Goal: Task Accomplishment & Management: Complete application form

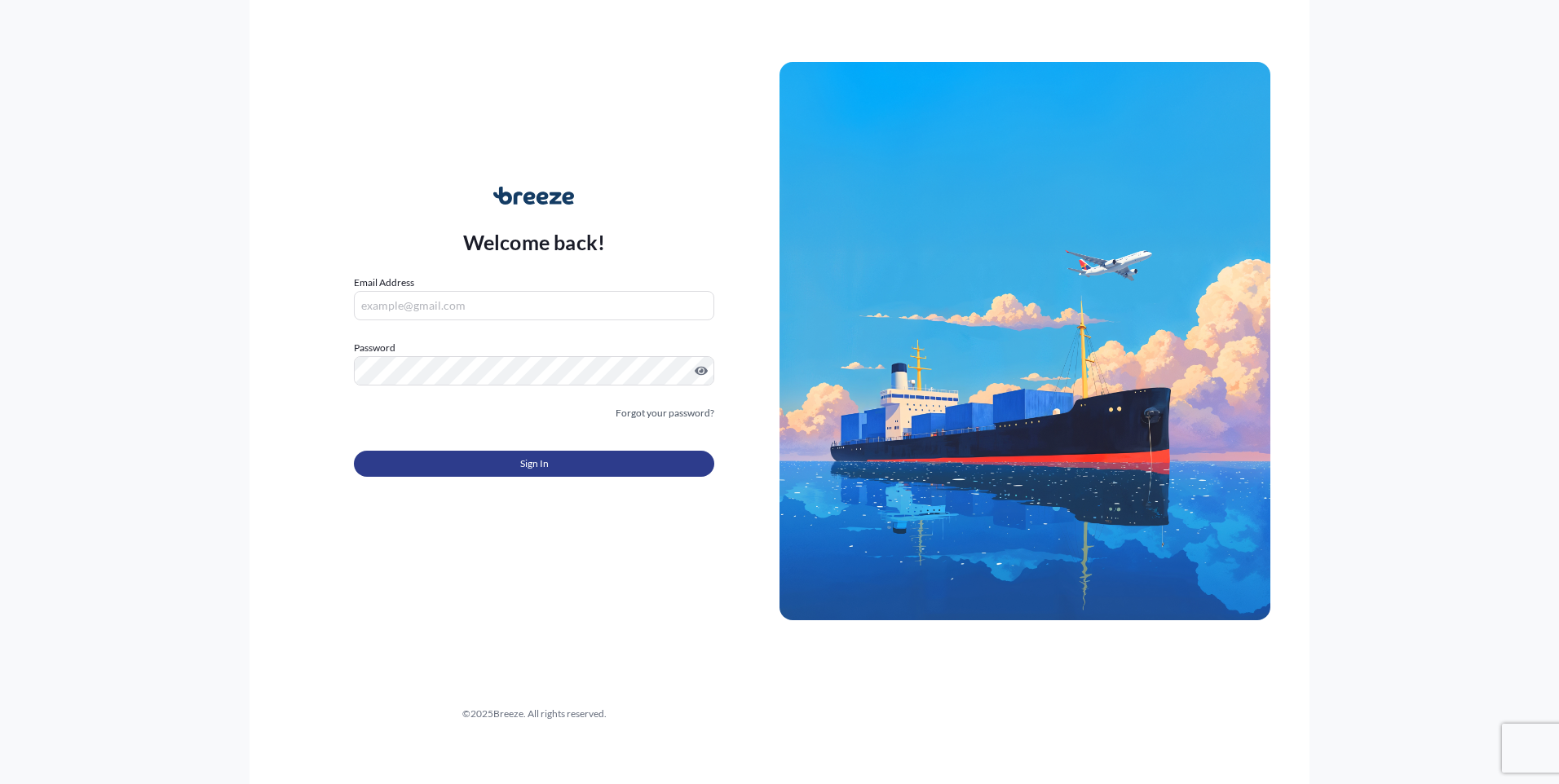
type input "[EMAIL_ADDRESS][DOMAIN_NAME]"
click at [534, 451] on button "Sign In" at bounding box center [534, 464] width 361 height 26
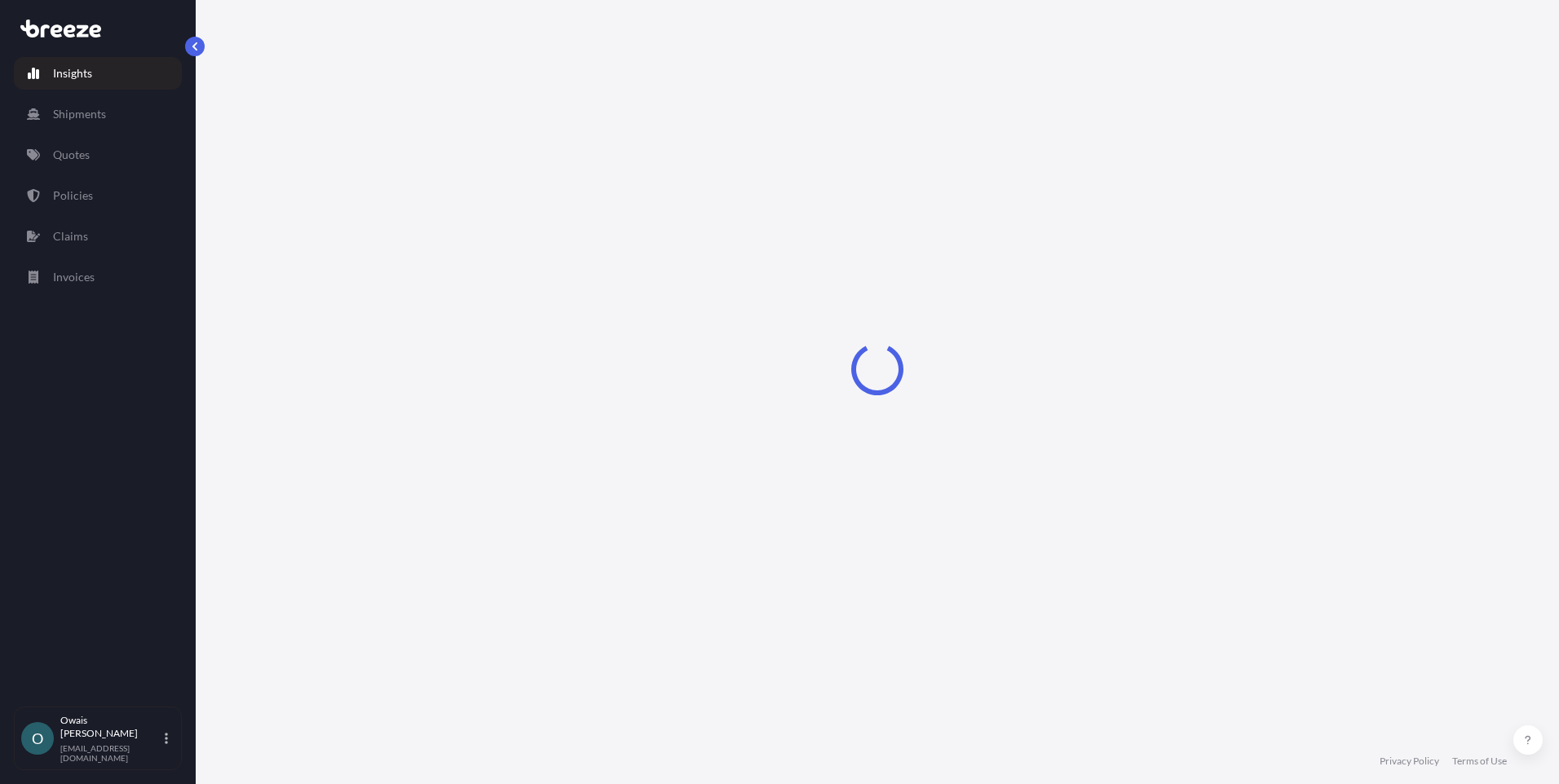
select select "2025"
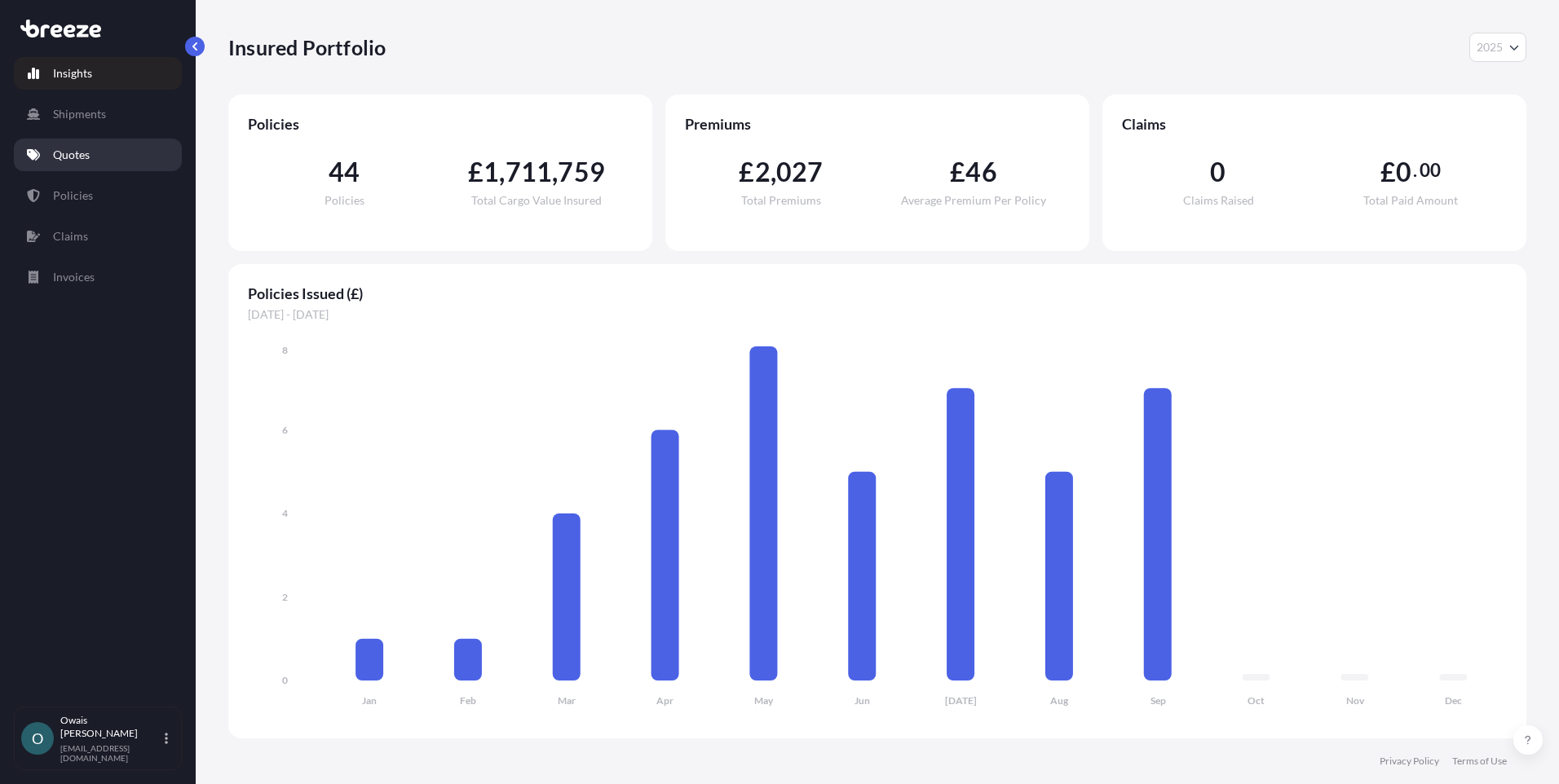
click at [106, 169] on link "Quotes" at bounding box center [98, 154] width 168 height 33
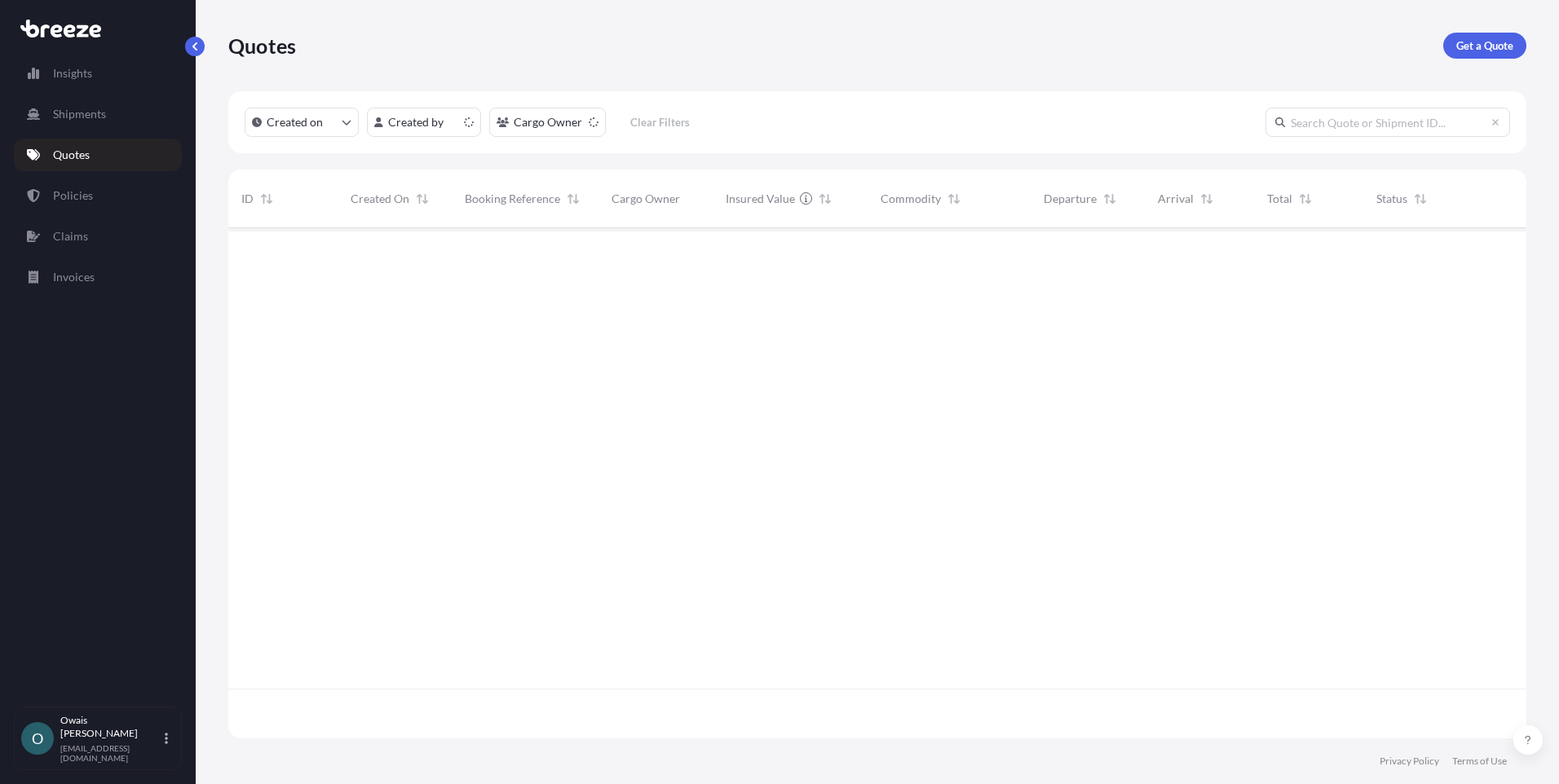
scroll to position [507, 1286]
click at [1475, 40] on p "Get a Quote" at bounding box center [1485, 45] width 57 height 16
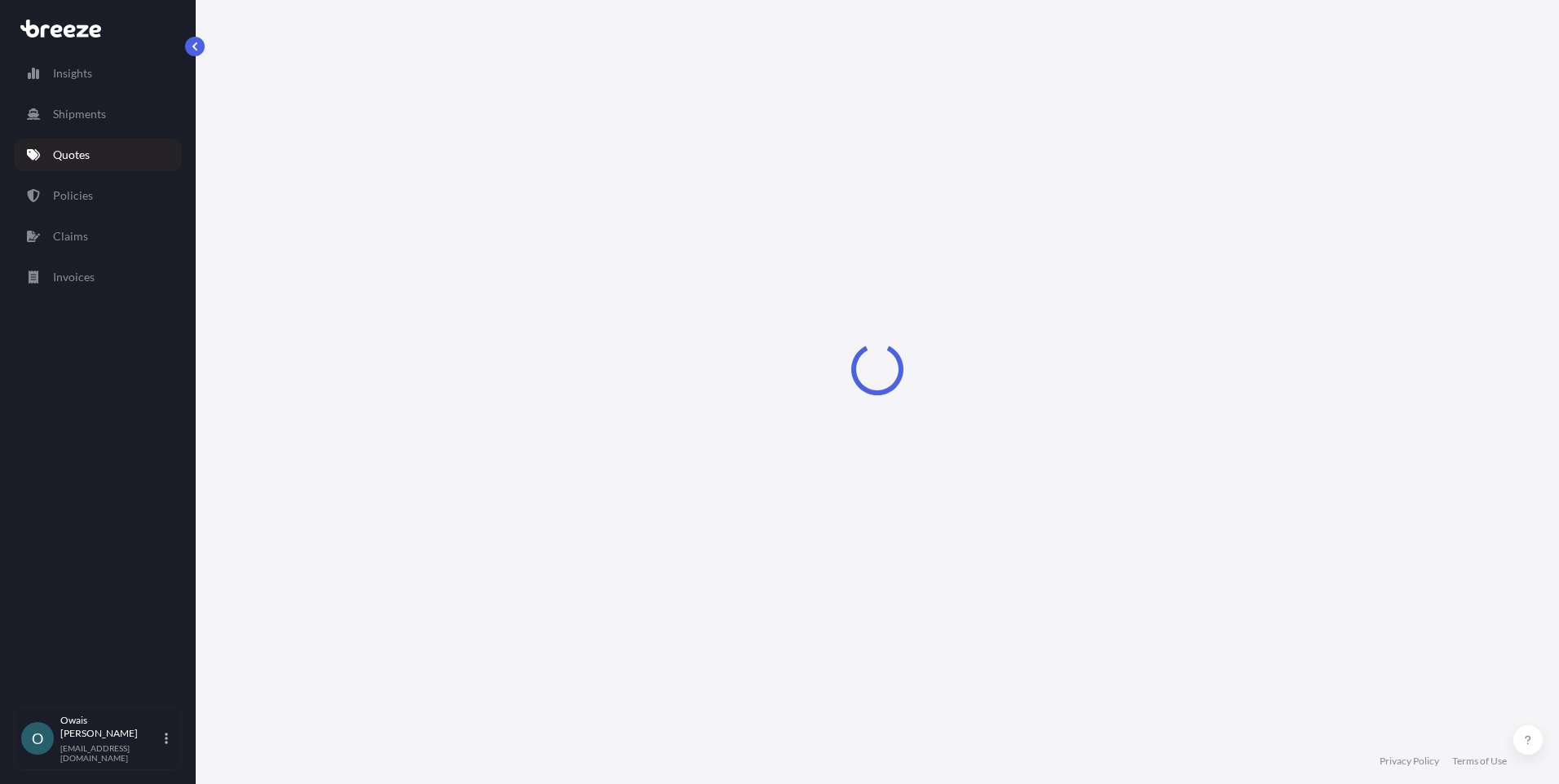
select select "Air"
select select "1"
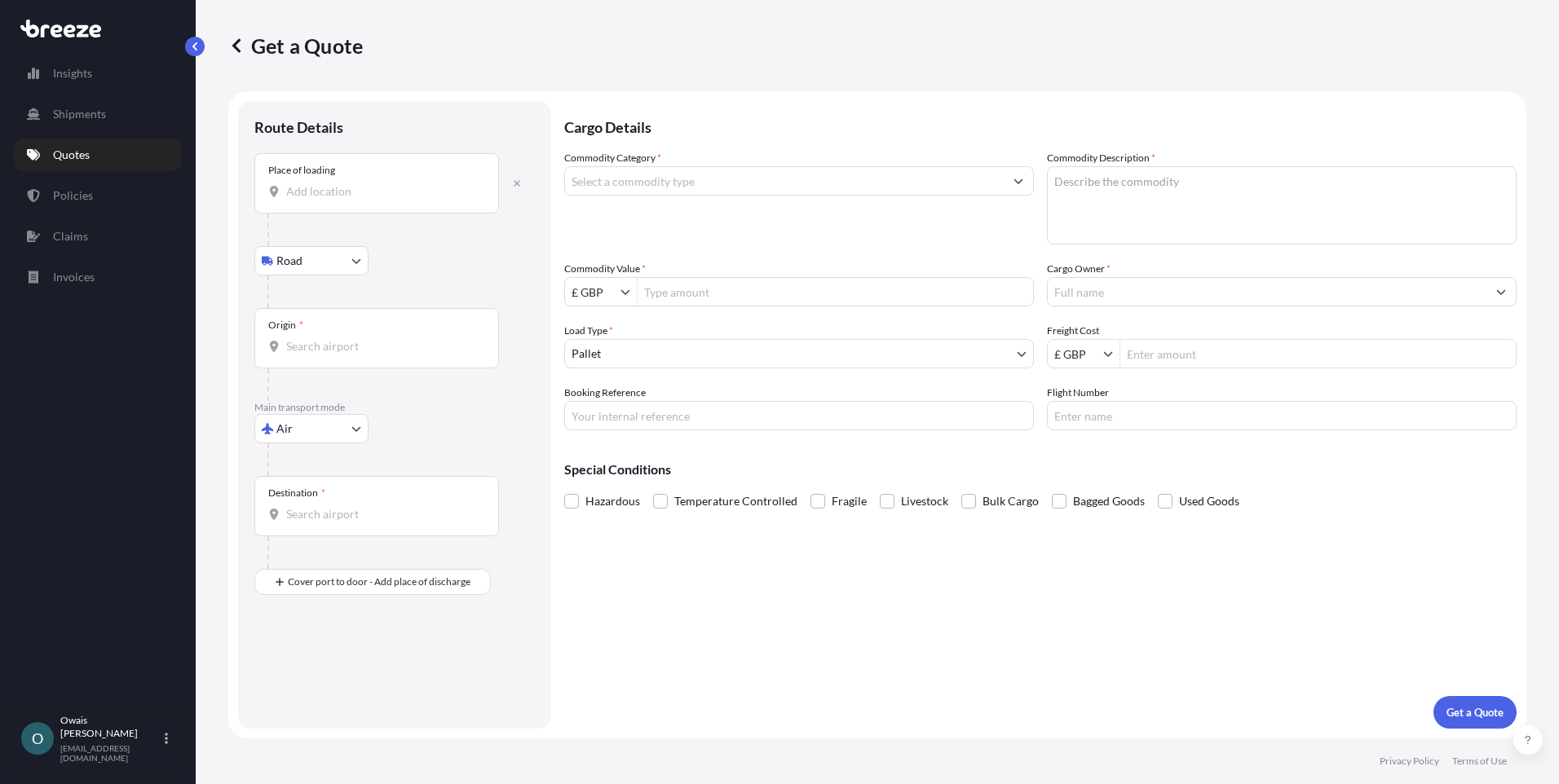
click at [330, 263] on body "Insights Shipments Quotes Policies Claims Invoices O [PERSON_NAME] [EMAIL_ADDRE…" at bounding box center [780, 392] width 1559 height 784
click at [321, 300] on div "Road" at bounding box center [311, 303] width 101 height 29
click at [332, 429] on body "Insights Shipments Quotes Policies Claims Invoices O [PERSON_NAME] [EMAIL_ADDRE…" at bounding box center [780, 392] width 1559 height 784
click at [321, 524] on div "Road" at bounding box center [311, 529] width 101 height 29
select select "Road"
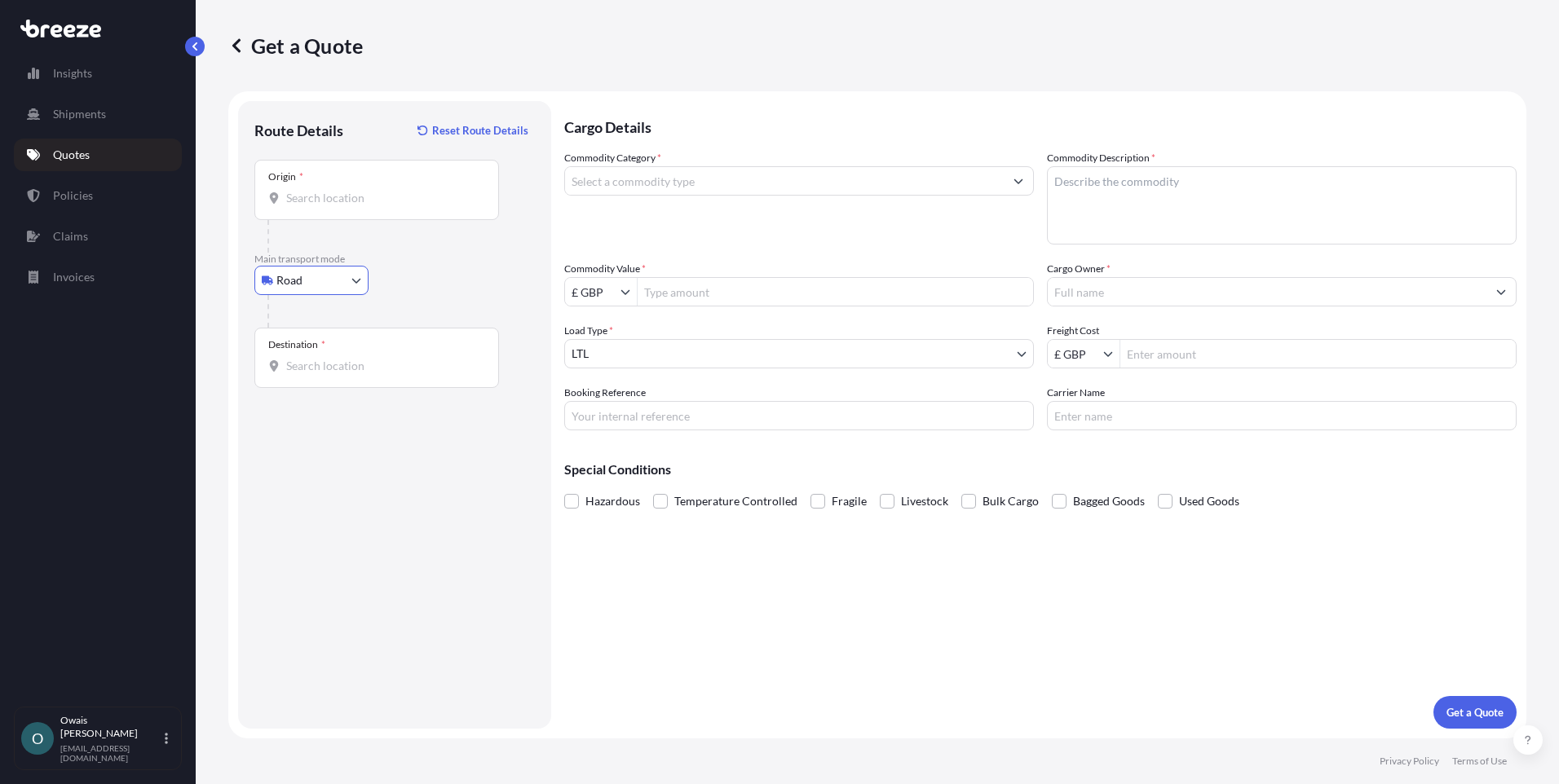
click at [342, 185] on div "Origin *" at bounding box center [377, 190] width 245 height 60
click at [342, 190] on input "Origin *" at bounding box center [382, 198] width 192 height 16
paste input "Halesowen"
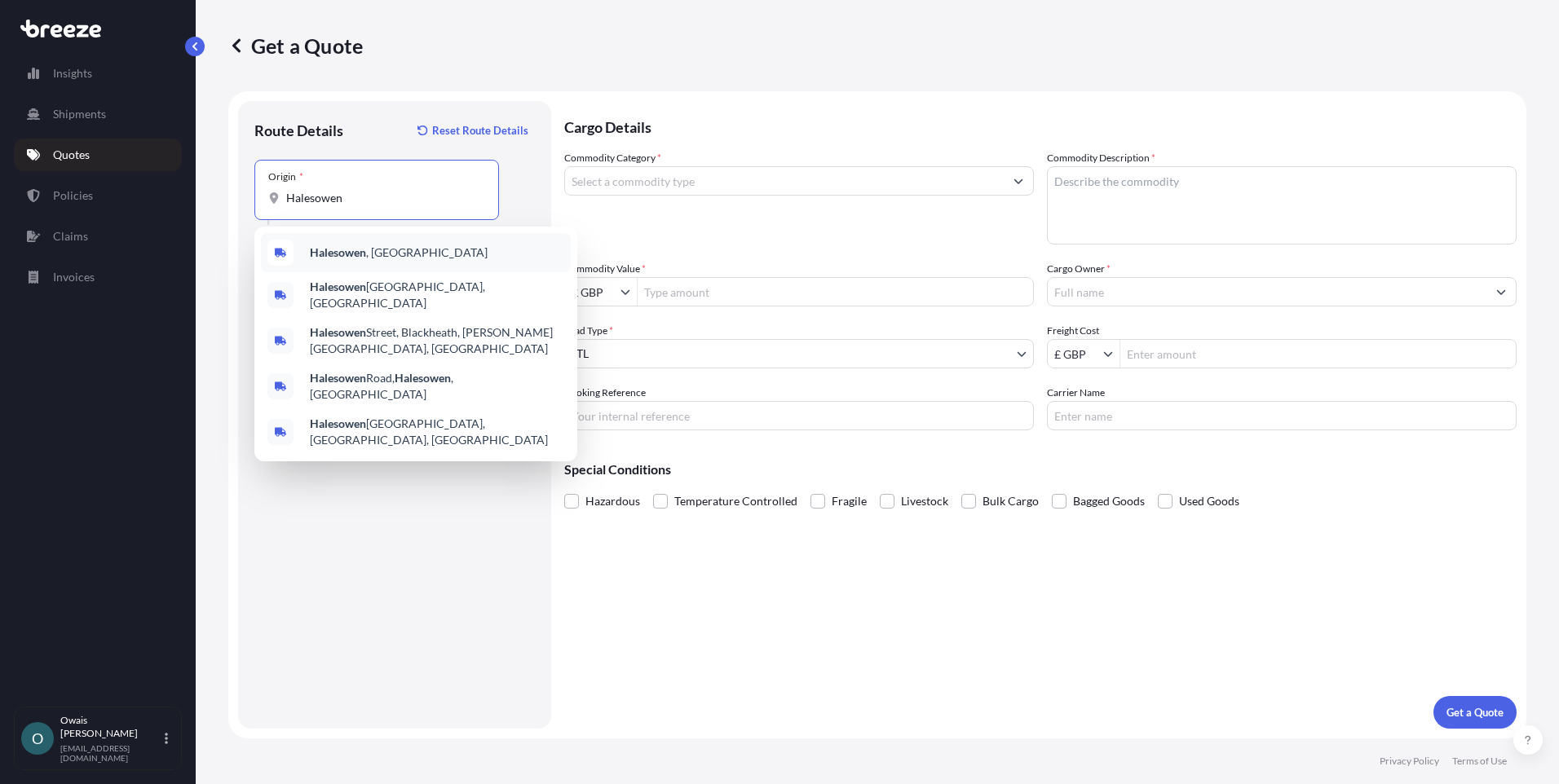
click at [406, 247] on div "Halesowen , [GEOGRAPHIC_DATA]" at bounding box center [415, 253] width 310 height 40
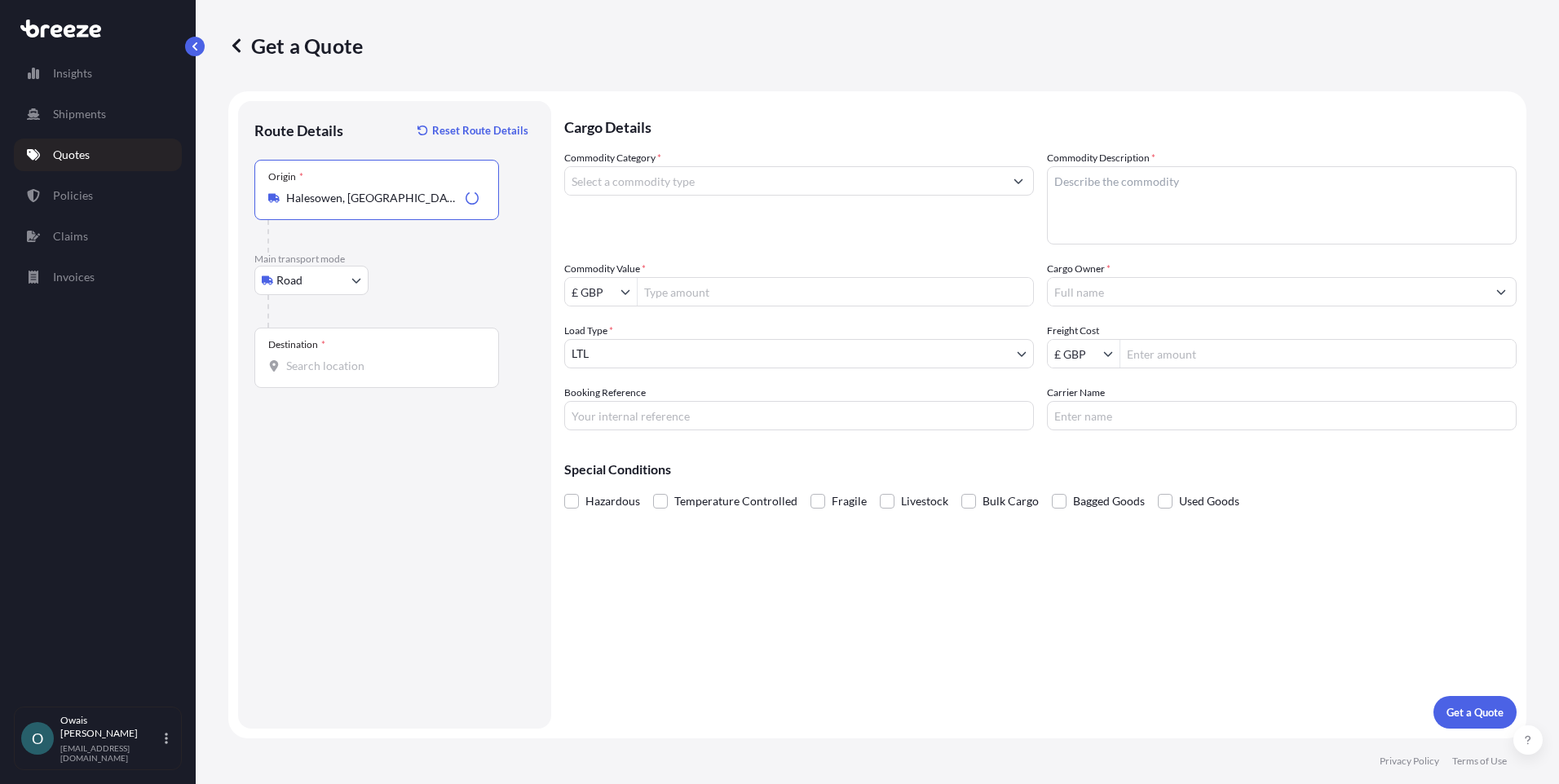
type input "Halesowen, [GEOGRAPHIC_DATA]"
click at [361, 364] on input "Destination *" at bounding box center [382, 365] width 192 height 16
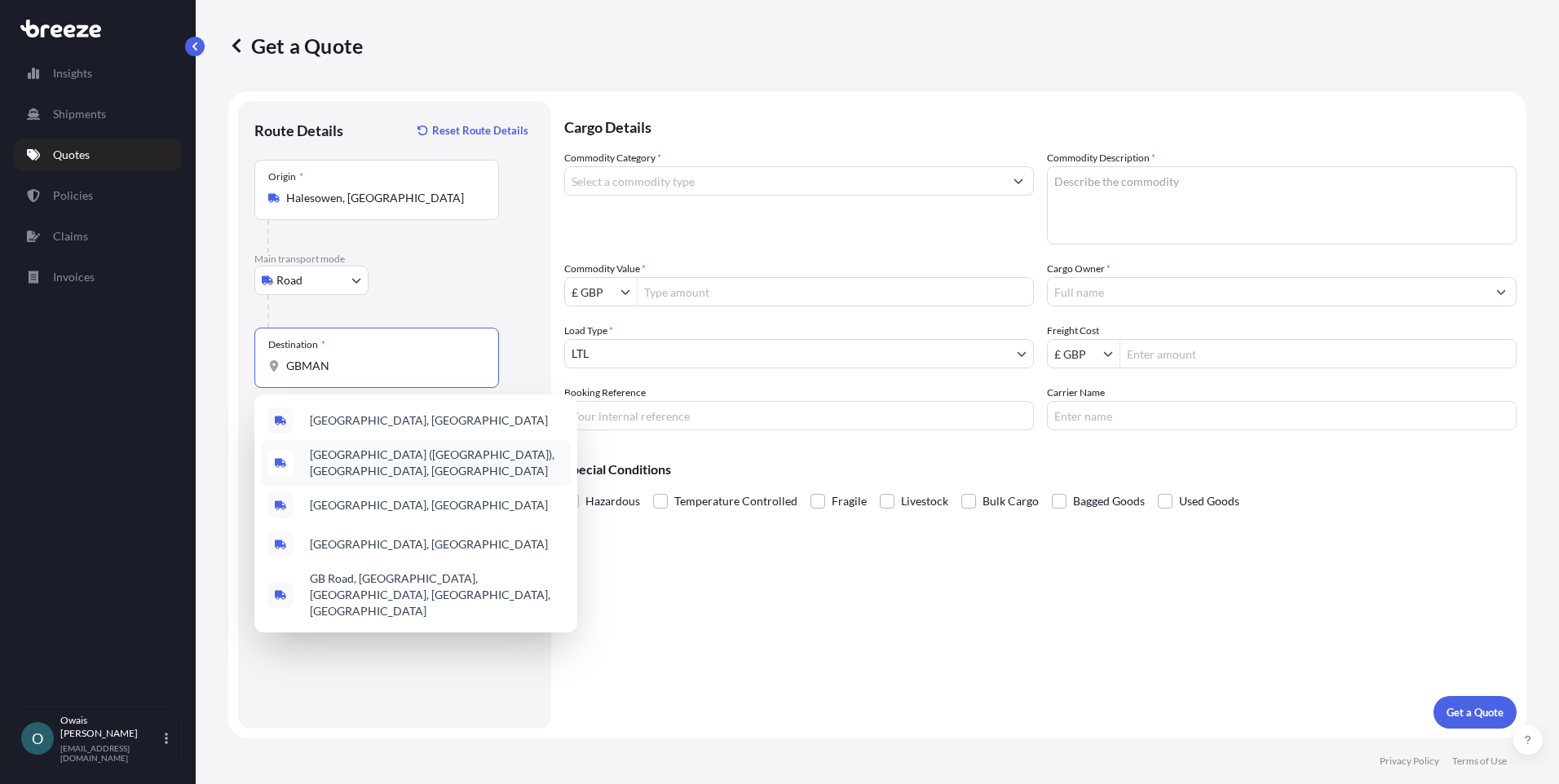
click at [381, 462] on span "[GEOGRAPHIC_DATA] ([GEOGRAPHIC_DATA]), [GEOGRAPHIC_DATA], [GEOGRAPHIC_DATA]" at bounding box center [437, 463] width 254 height 33
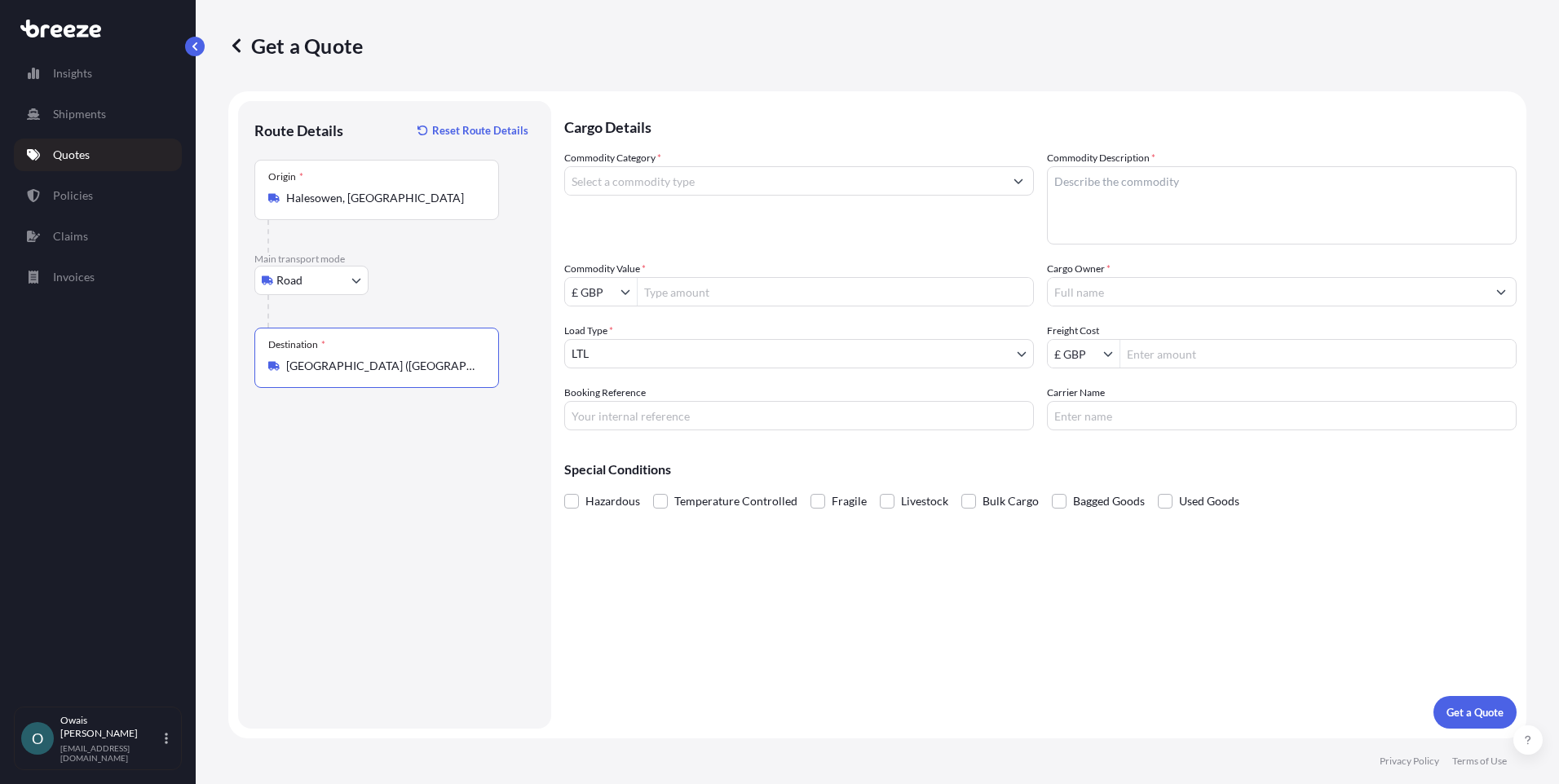
type input "[GEOGRAPHIC_DATA] ([GEOGRAPHIC_DATA]), [GEOGRAPHIC_DATA], [GEOGRAPHIC_DATA]"
click at [466, 254] on p "Main transport mode" at bounding box center [394, 260] width 281 height 13
click at [630, 178] on input "Commodity Category *" at bounding box center [784, 181] width 439 height 29
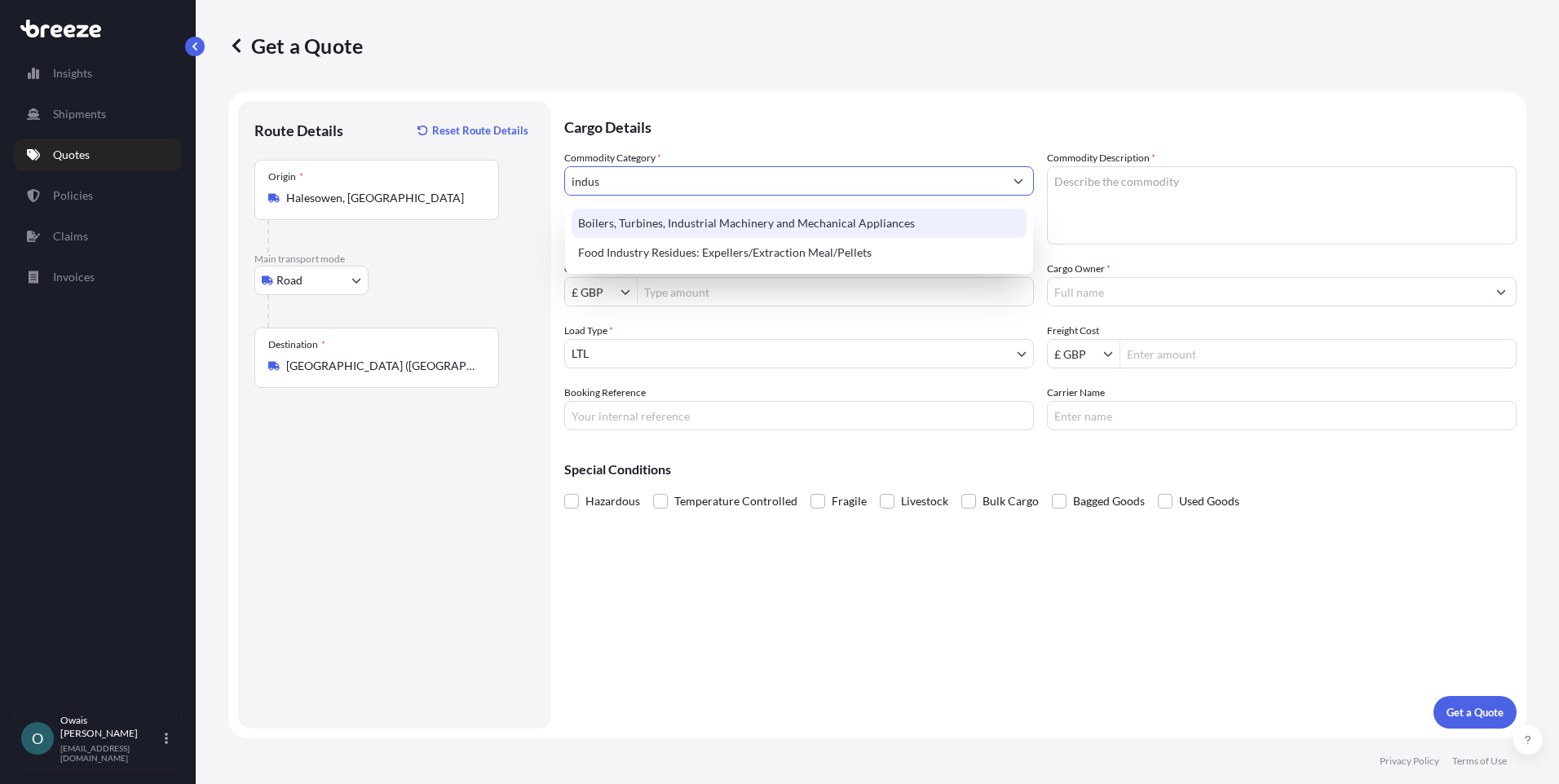
click at [698, 220] on div "Boilers, Turbines, Industrial Machinery and Mechanical Appliances" at bounding box center [798, 223] width 455 height 29
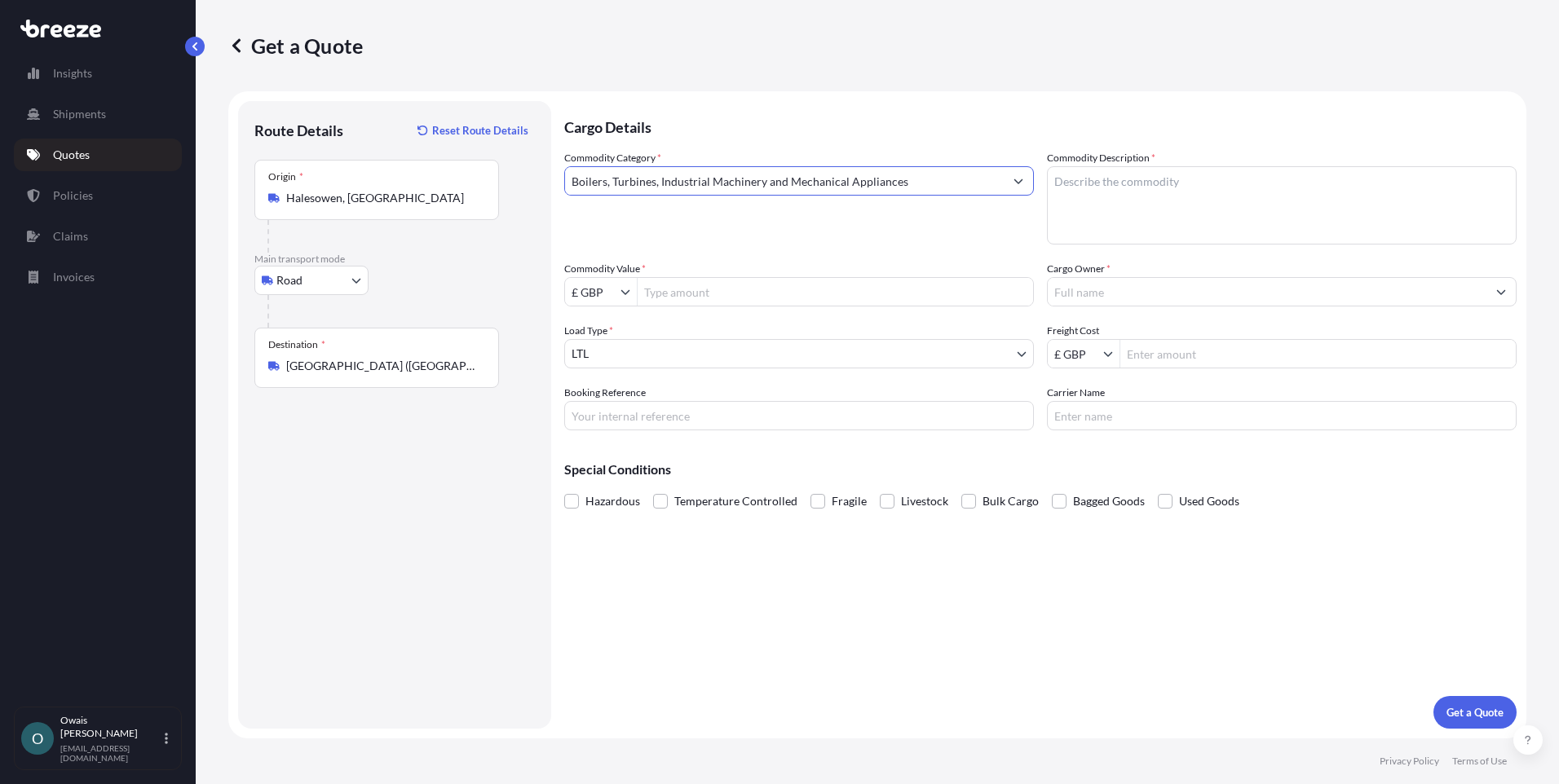
type input "Boilers, Turbines, Industrial Machinery and Mechanical Appliances"
click at [1130, 198] on textarea "Commodity Description *" at bounding box center [1281, 205] width 470 height 78
paste textarea "Industrial Equipments"
type textarea "Industrial Equipments"
click at [766, 231] on div "Commodity Category * Boilers, Turbines, Industrial Machinery and Mechanical App…" at bounding box center [798, 197] width 470 height 94
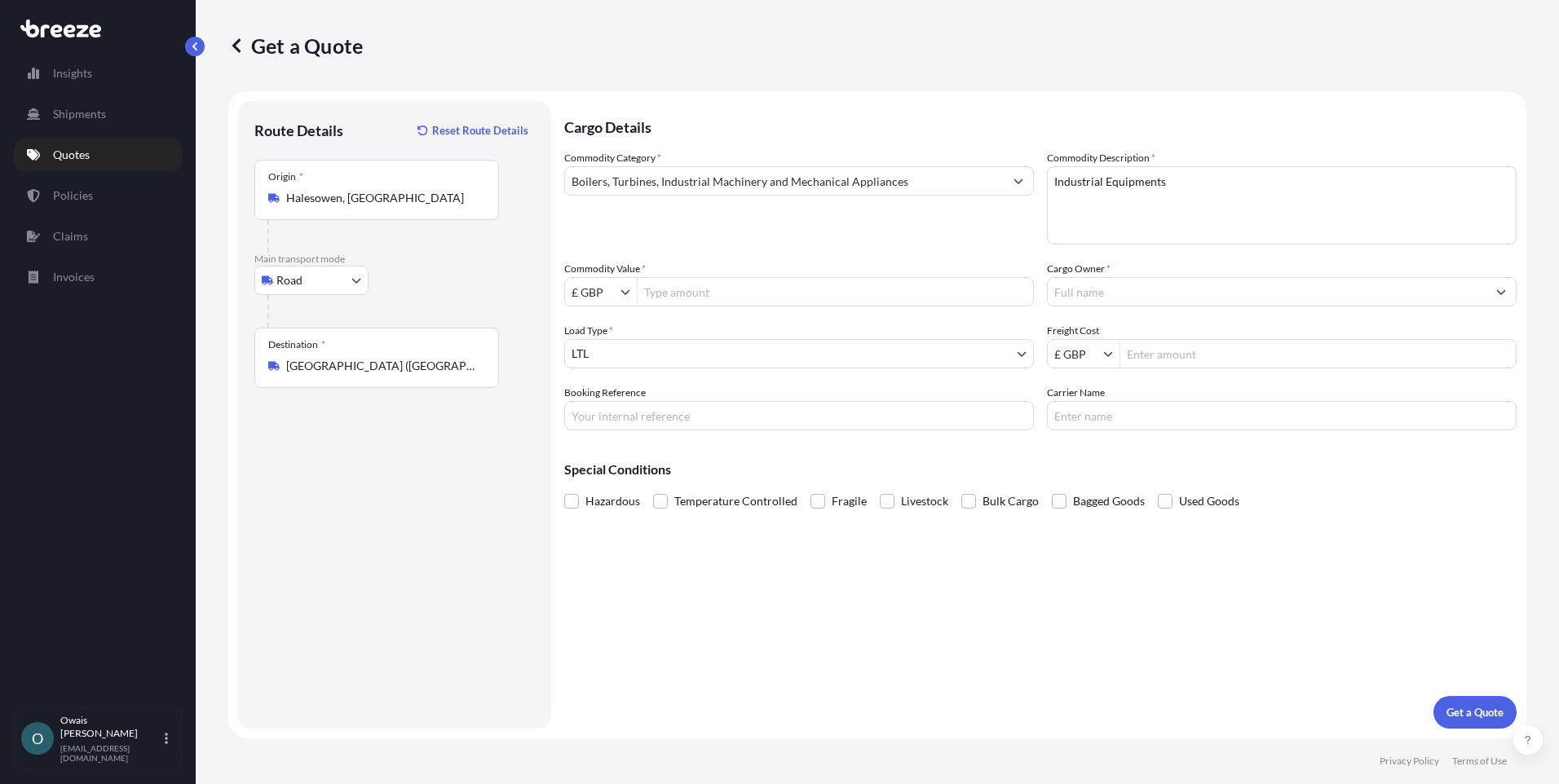
click at [715, 300] on input "Commodity Value *" at bounding box center [835, 291] width 395 height 29
click at [670, 297] on input "Commodity Value *" at bounding box center [835, 291] width 395 height 29
paste input "7,420.29"
type input "7,420.29"
click at [460, 498] on div "Route Details Reset Route Details Place of loading Road Road Rail Origin * [GEO…" at bounding box center [394, 415] width 281 height 595
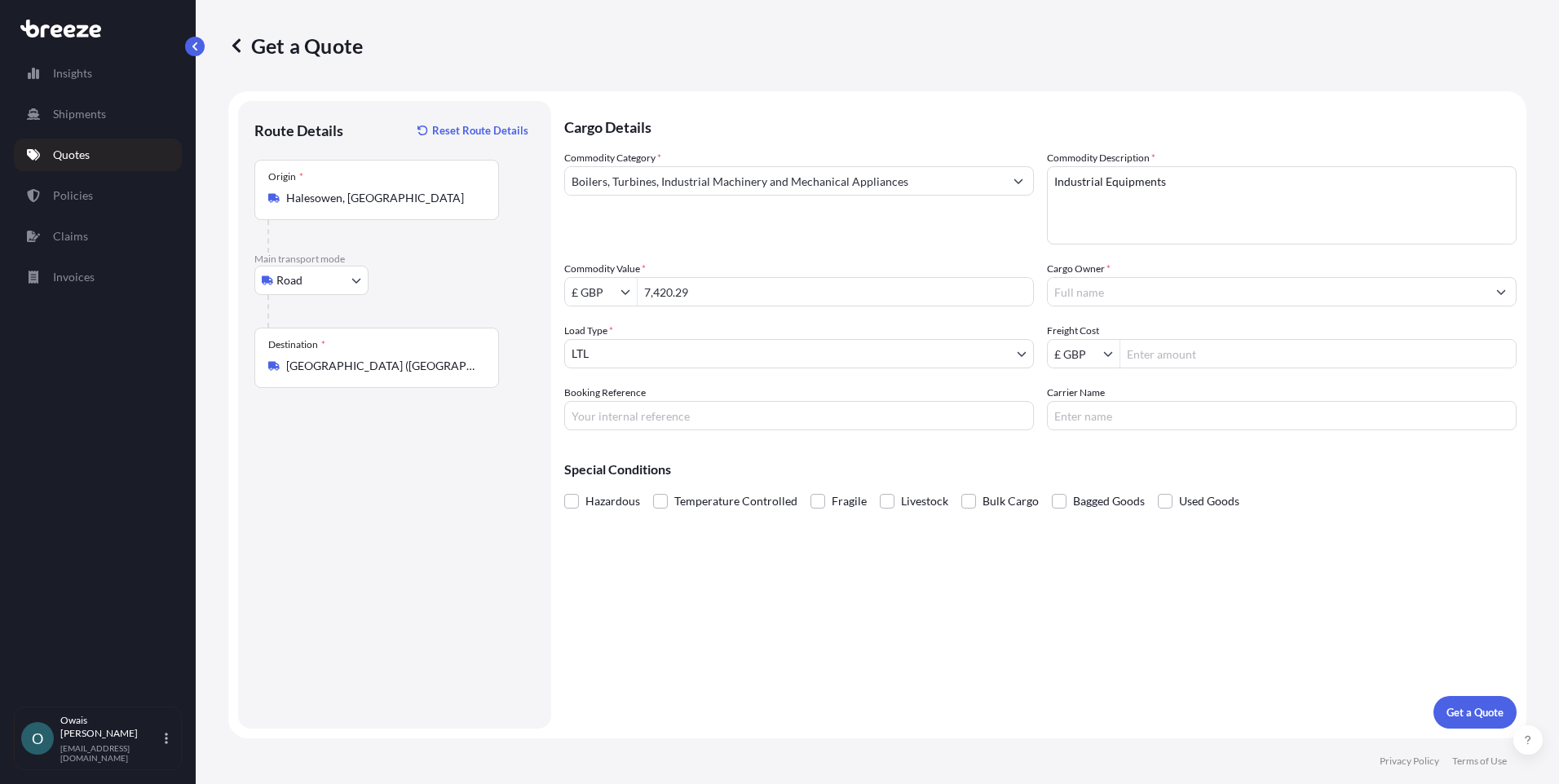
click at [1077, 296] on input "Cargo Owner *" at bounding box center [1267, 291] width 439 height 29
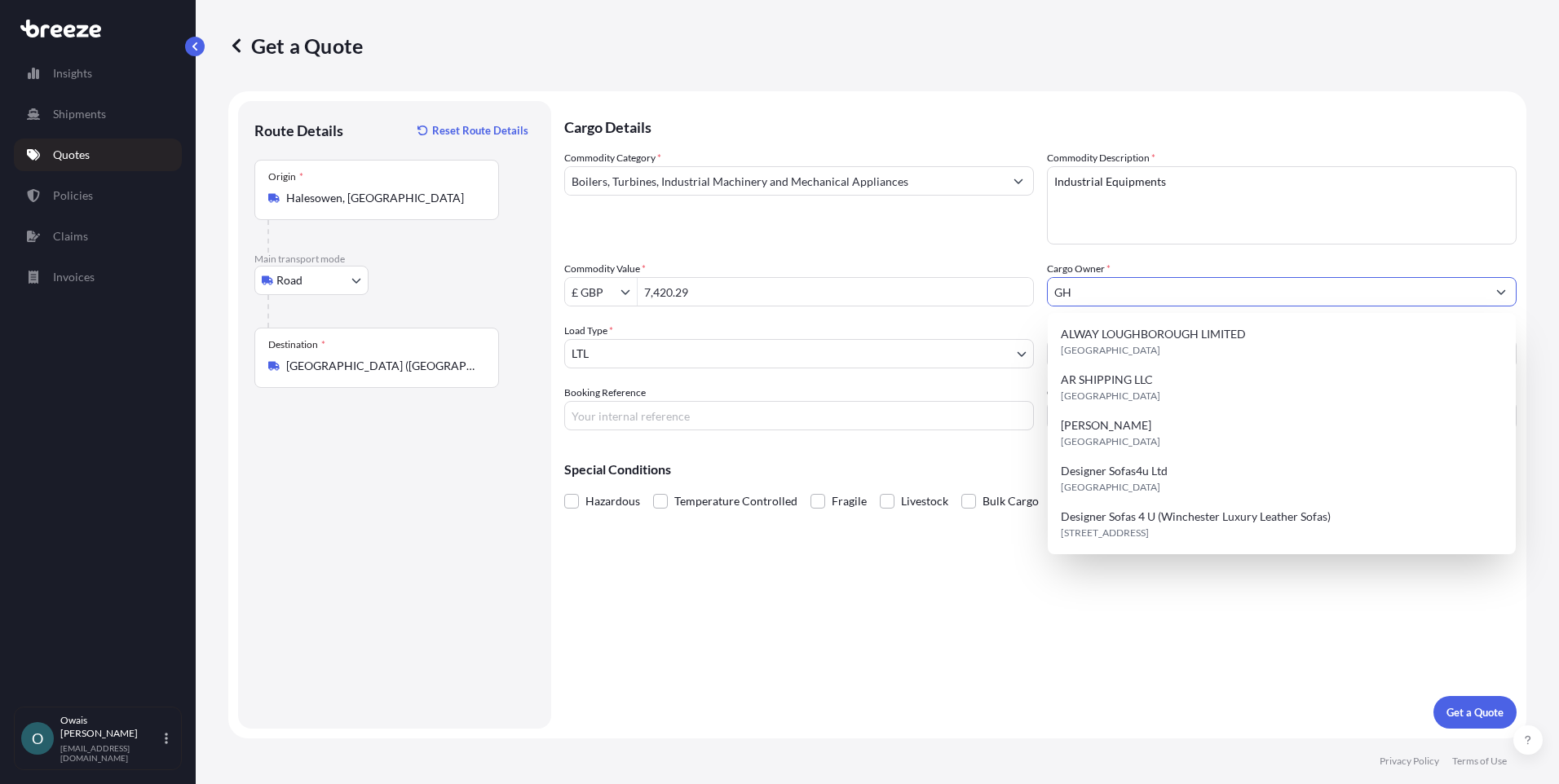
type input "G"
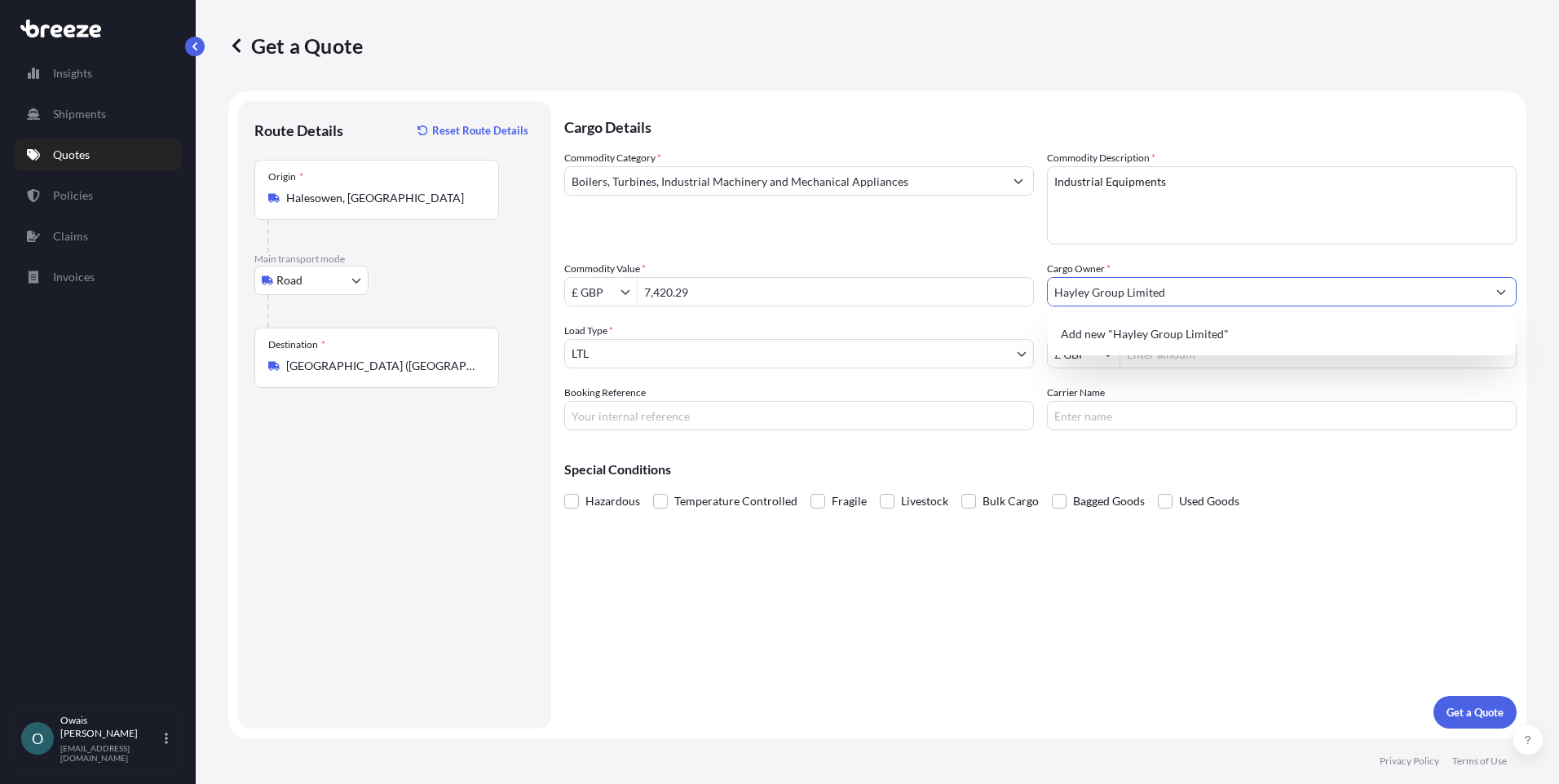
type input "Hayley Group Limited"
click at [784, 317] on div "Commodity Category * Boilers, Turbines, Industrial Machinery and Mechanical App…" at bounding box center [1040, 290] width 953 height 280
click at [889, 354] on body "1 option available. Insights Shipments Quotes Policies Claims Invoices O [PERSO…" at bounding box center [780, 392] width 1559 height 784
click at [1185, 358] on input "Freight Cost" at bounding box center [1318, 353] width 395 height 29
click at [1197, 357] on input "Freight Cost" at bounding box center [1318, 353] width 395 height 29
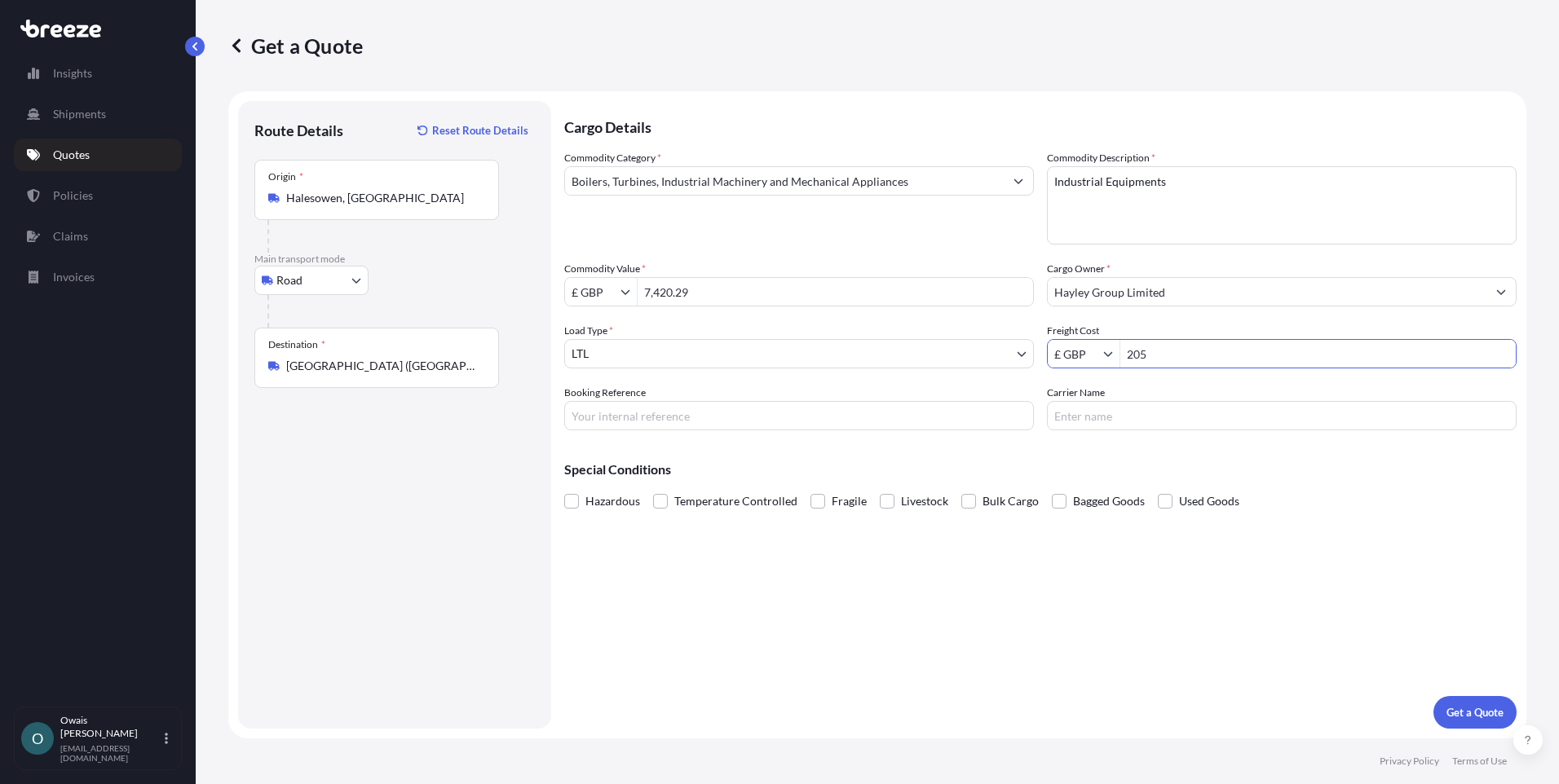
type input "205"
click at [683, 417] on input "Booking Reference" at bounding box center [798, 415] width 470 height 29
type input "QMIK00097879"
click at [817, 503] on span at bounding box center [818, 502] width 15 height 15
click at [811, 489] on input "Fragile" at bounding box center [811, 489] width 0 height 0
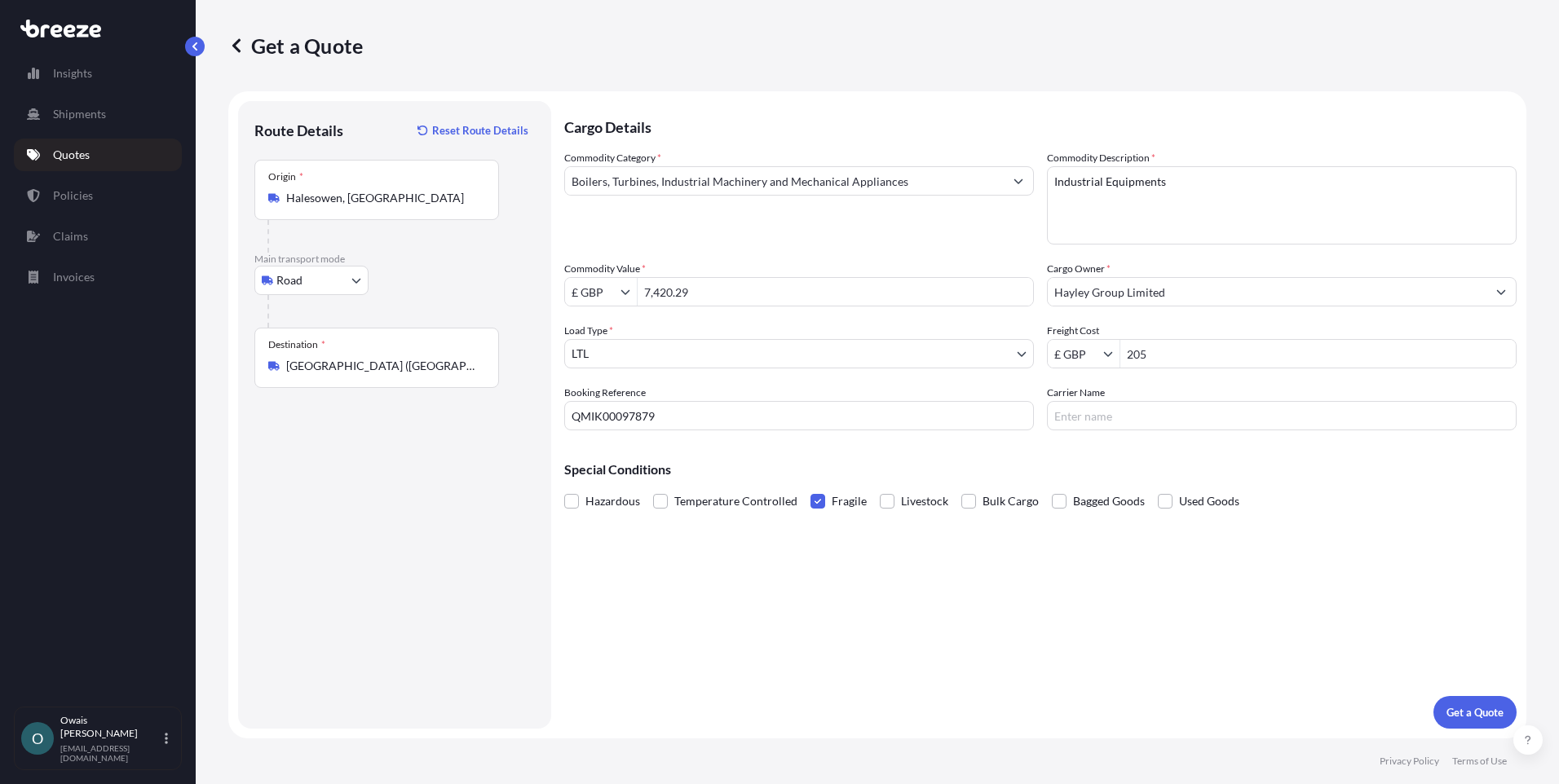
click at [1145, 419] on input "Carrier Name" at bounding box center [1281, 415] width 470 height 29
drag, startPoint x: 984, startPoint y: 454, endPoint x: 1004, endPoint y: 456, distance: 20.1
click at [984, 454] on div "Special Conditions Hazardous Temperature Controlled Fragile Livestock Bulk Carg…" at bounding box center [1040, 478] width 953 height 70
click at [1173, 408] on input "Carrier Name" at bounding box center [1281, 415] width 470 height 29
paste input "7,420.29"
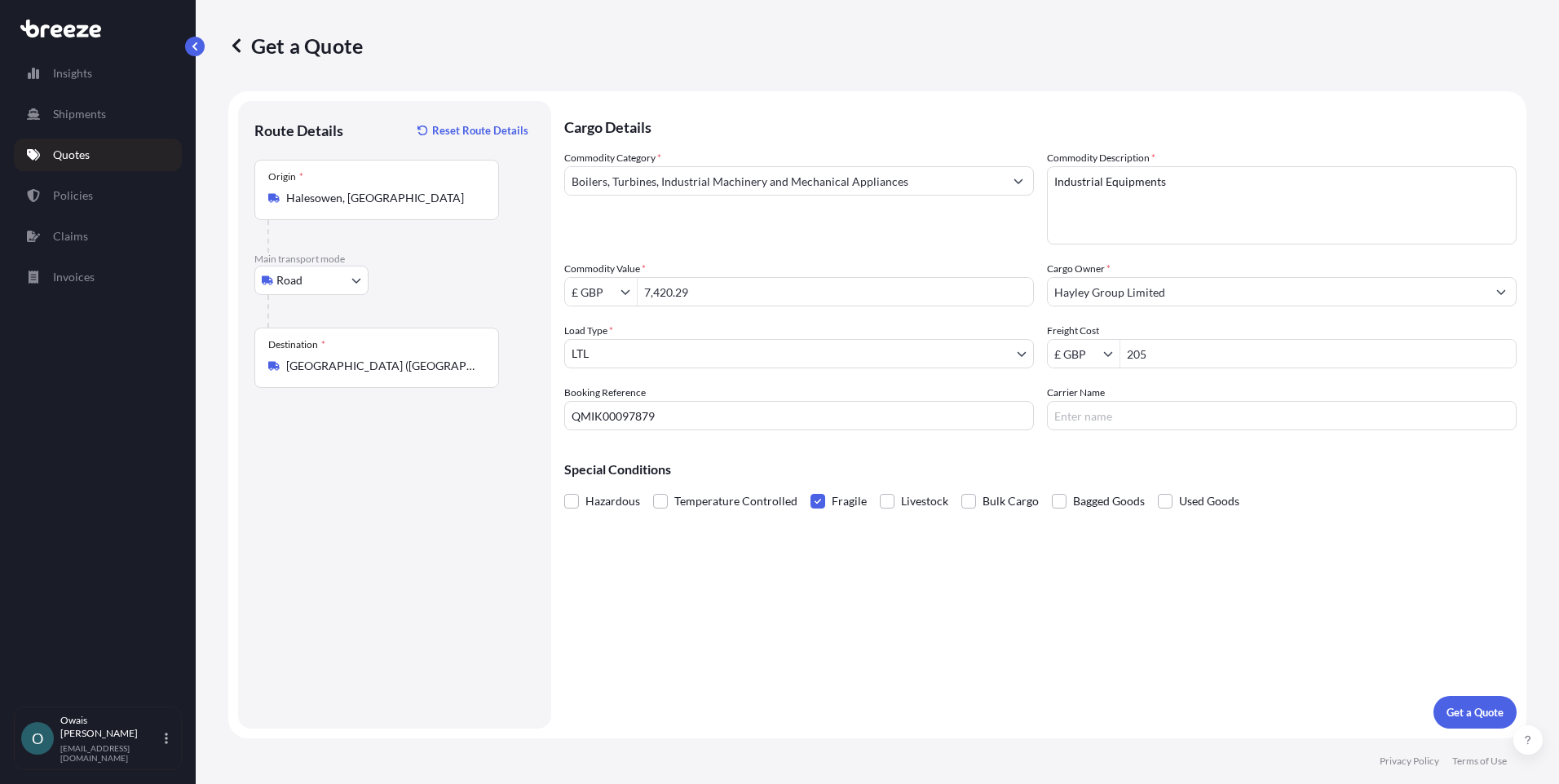
type input "7,420.29"
click at [1465, 722] on button "Get a Quote" at bounding box center [1475, 712] width 83 height 33
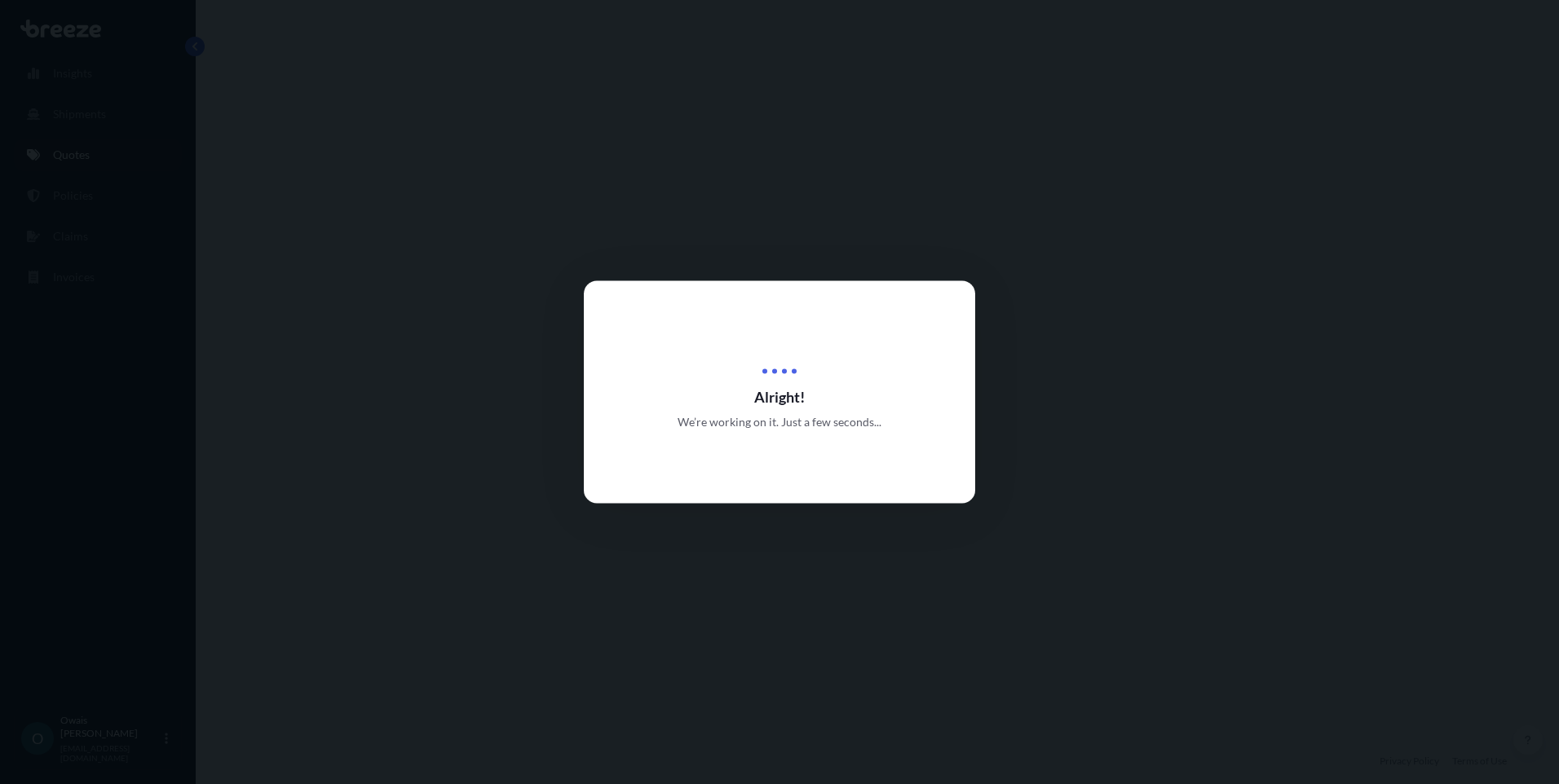
select select "Road"
select select "1"
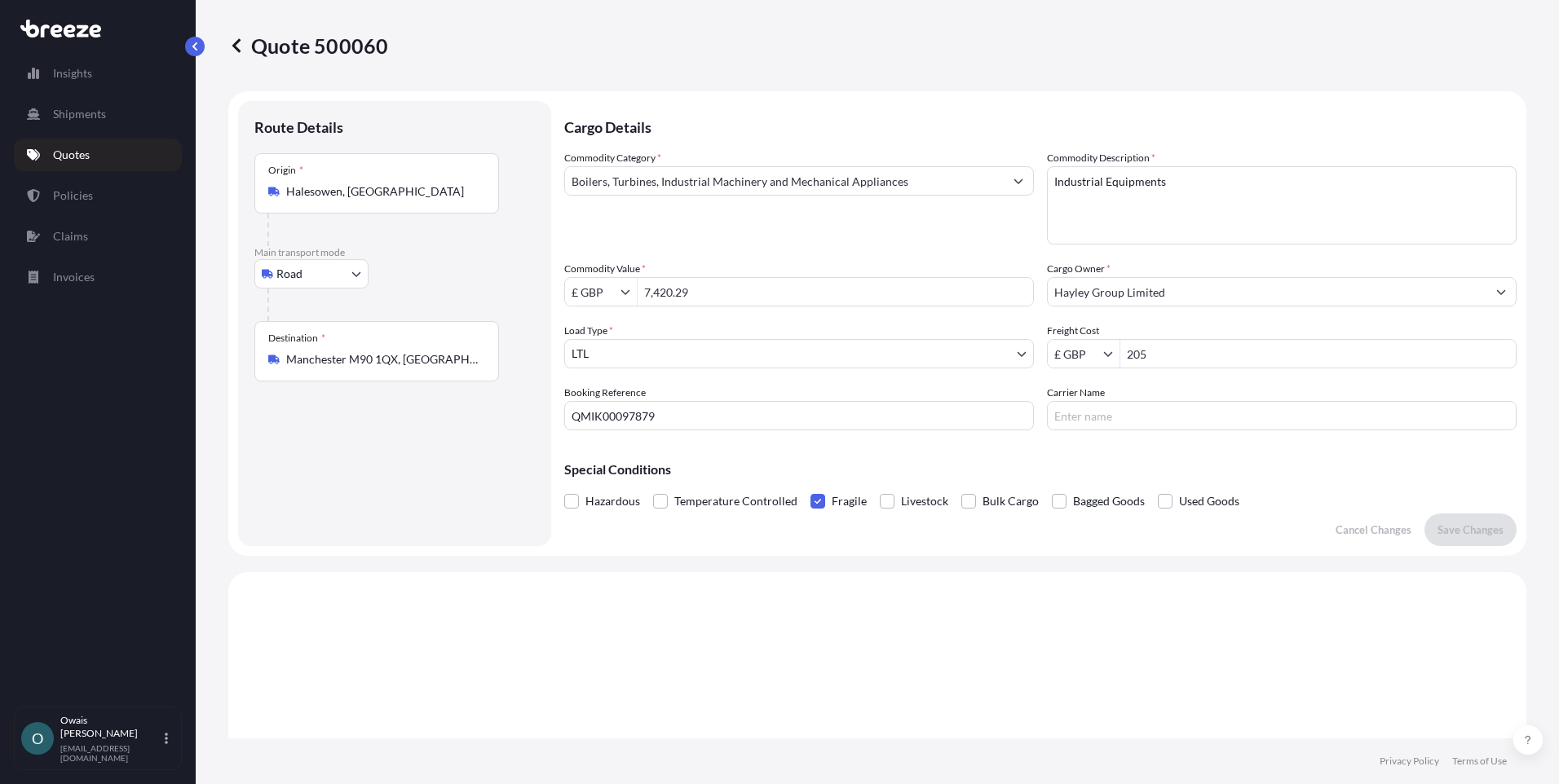
click at [1152, 354] on input "205" at bounding box center [1318, 353] width 395 height 29
drag, startPoint x: 1178, startPoint y: 354, endPoint x: 1093, endPoint y: 359, distance: 85.1
click at [1093, 359] on div "£ GBP 205" at bounding box center [1281, 353] width 470 height 29
type input "80"
drag, startPoint x: 721, startPoint y: 294, endPoint x: 639, endPoint y: 296, distance: 82.0
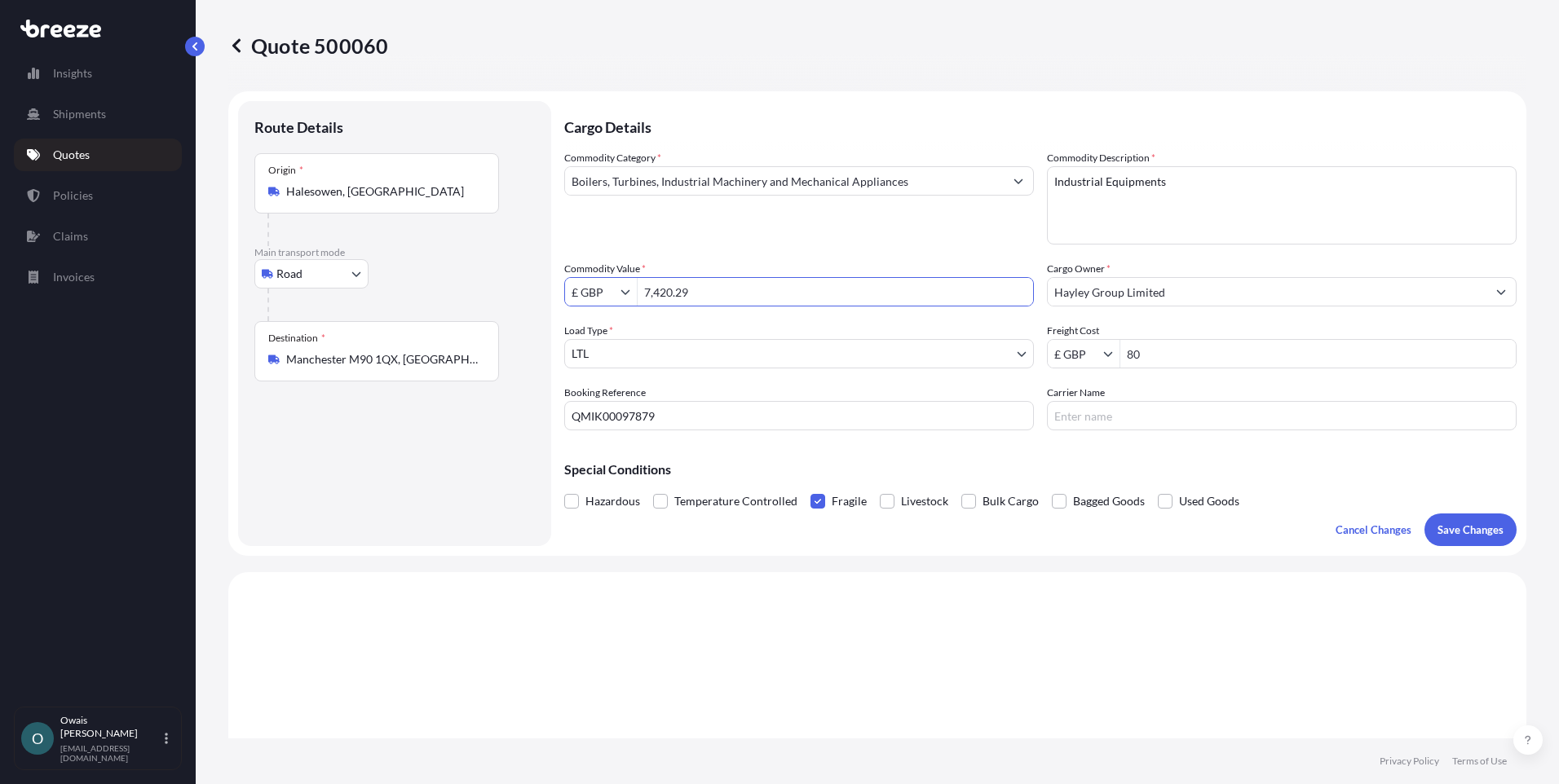
click at [639, 296] on input "7,420.29" at bounding box center [835, 291] width 395 height 29
drag, startPoint x: 668, startPoint y: 292, endPoint x: 699, endPoint y: 306, distance: 34.0
click at [686, 292] on input "806.9" at bounding box center [835, 291] width 395 height 29
type input "806.83"
click at [1446, 528] on p "Save Changes" at bounding box center [1471, 529] width 66 height 16
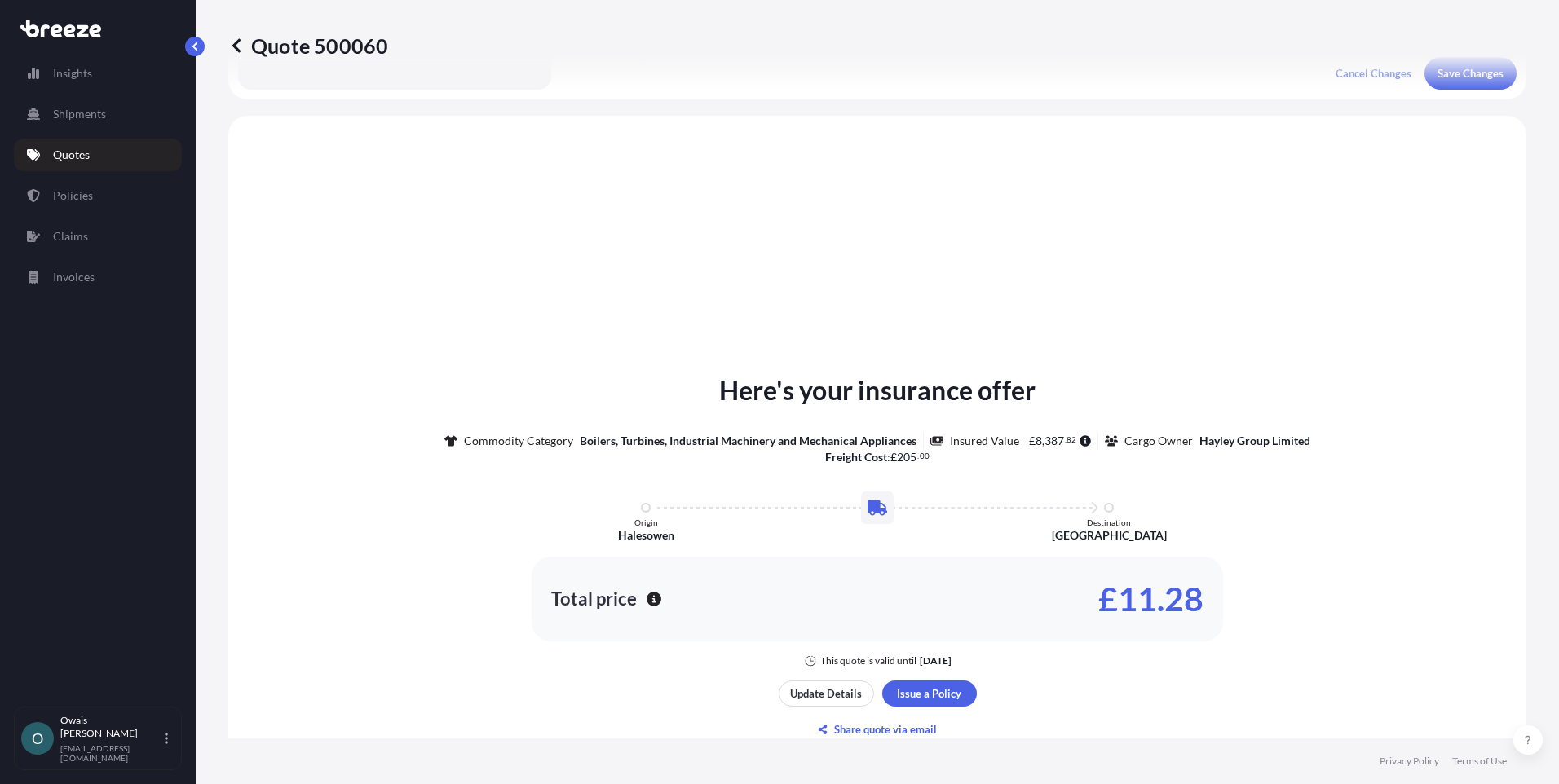
scroll to position [490, 0]
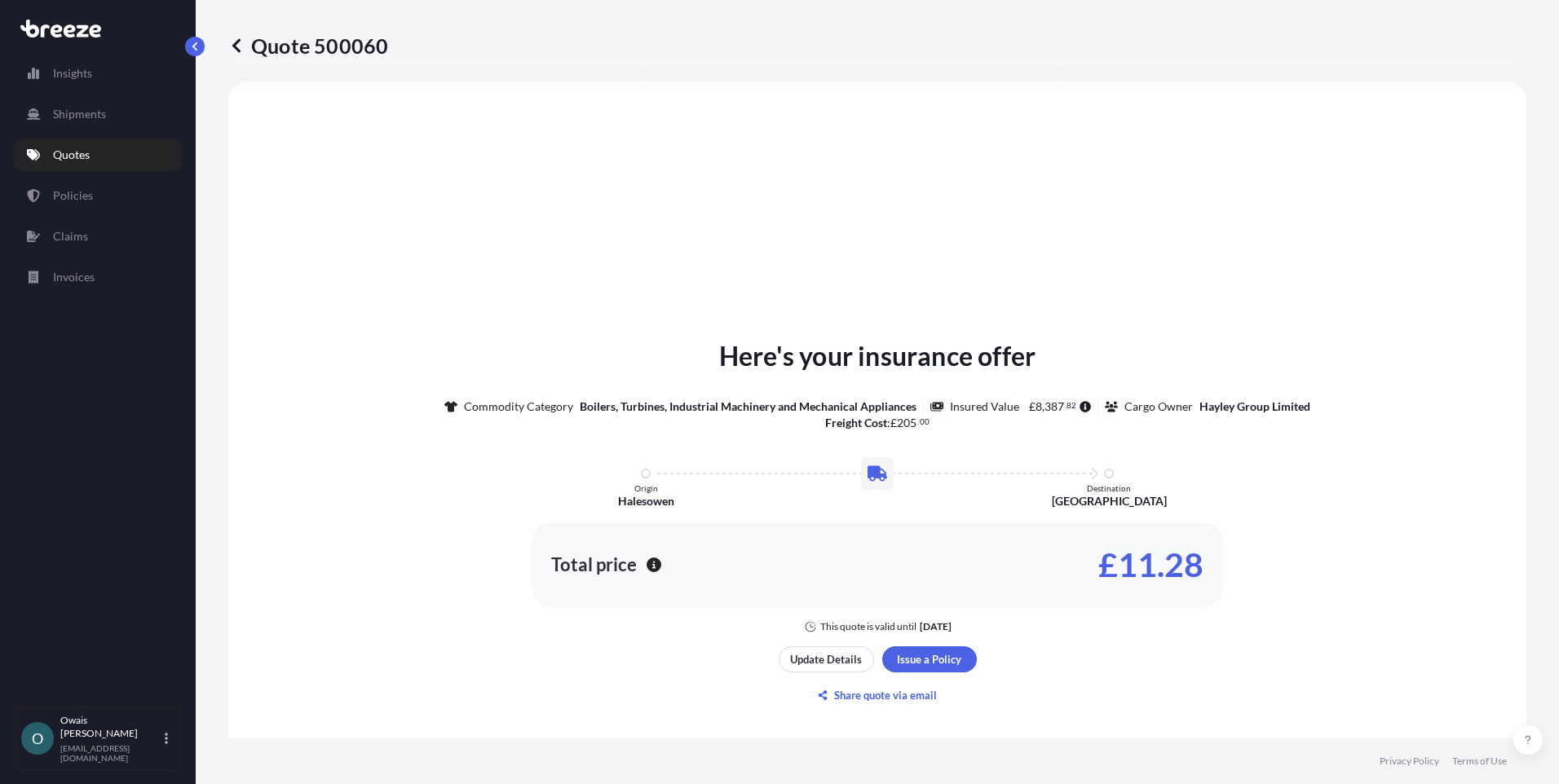
select select "Road"
select select "1"
